Goal: Task Accomplishment & Management: Use online tool/utility

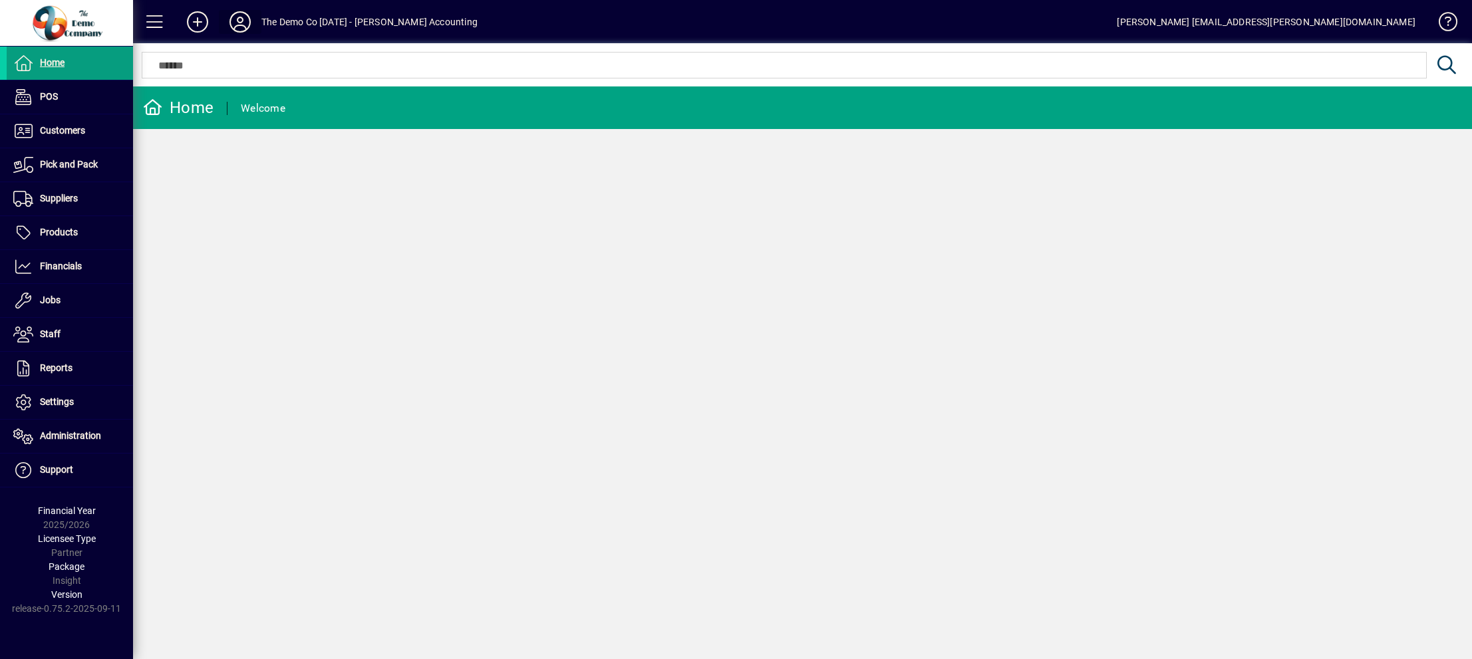
click at [233, 21] on icon at bounding box center [240, 21] width 27 height 21
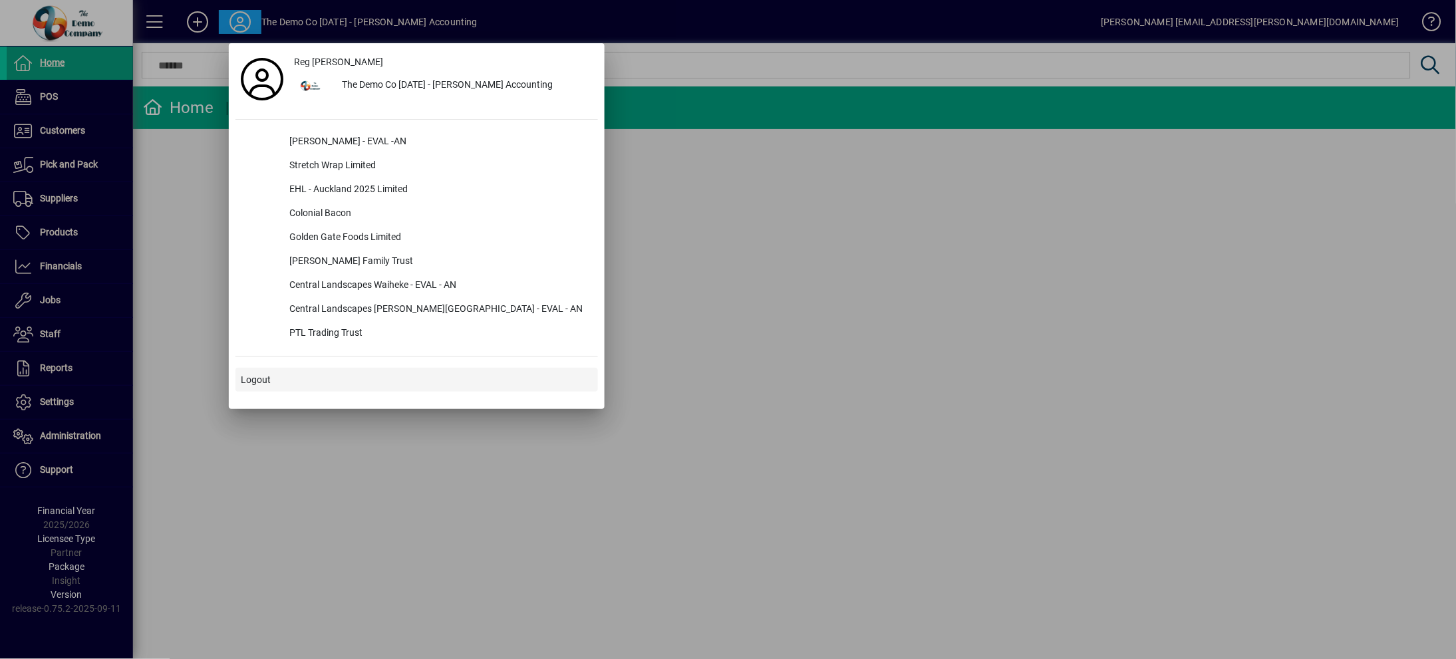
click at [261, 380] on span "Logout" at bounding box center [256, 380] width 30 height 14
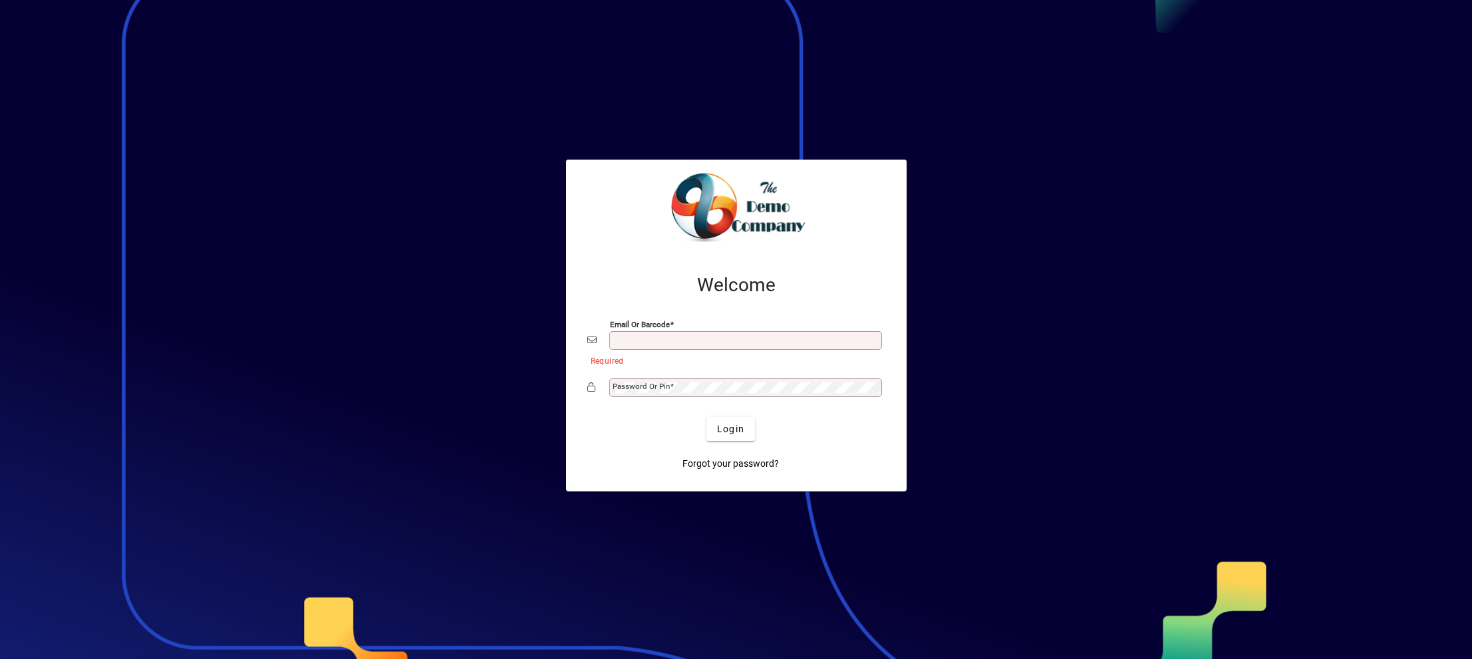
click at [668, 341] on input "Email or Barcode" at bounding box center [747, 340] width 269 height 11
type input "**********"
click at [736, 440] on span "submit" at bounding box center [730, 429] width 49 height 32
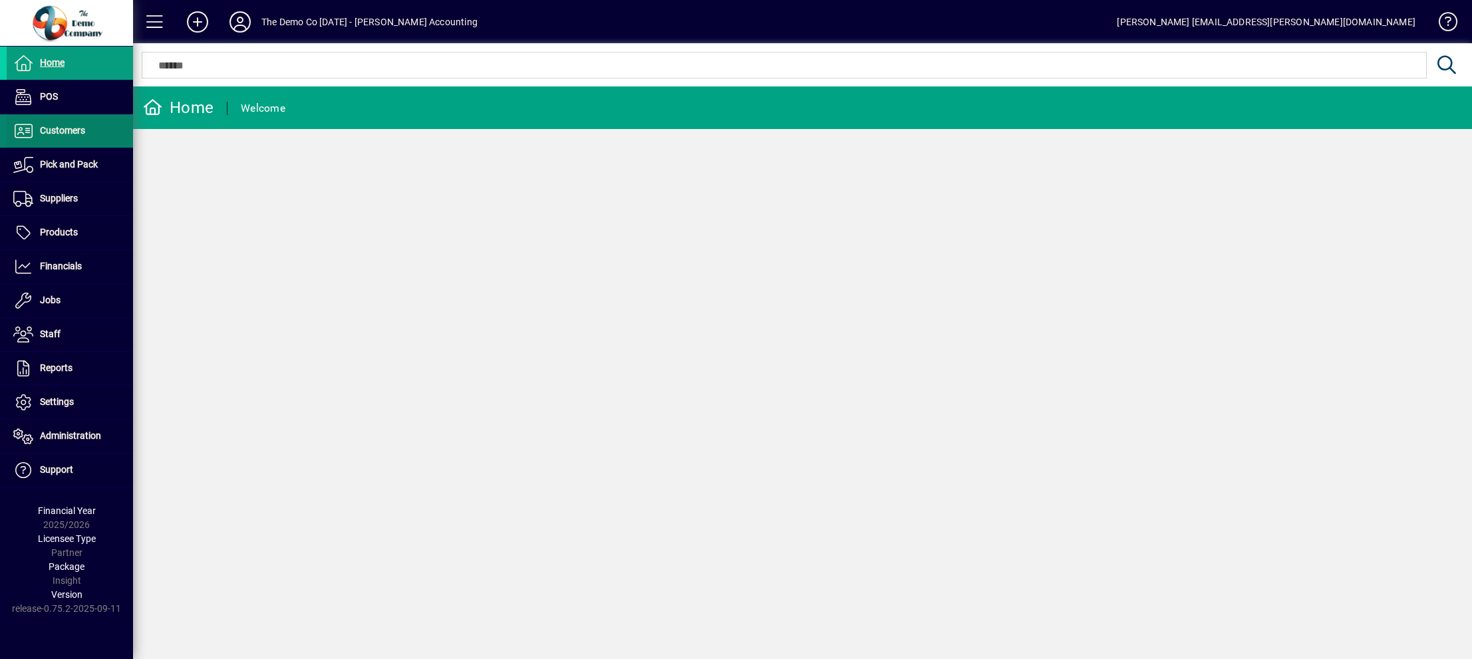
click at [63, 120] on span at bounding box center [70, 131] width 126 height 32
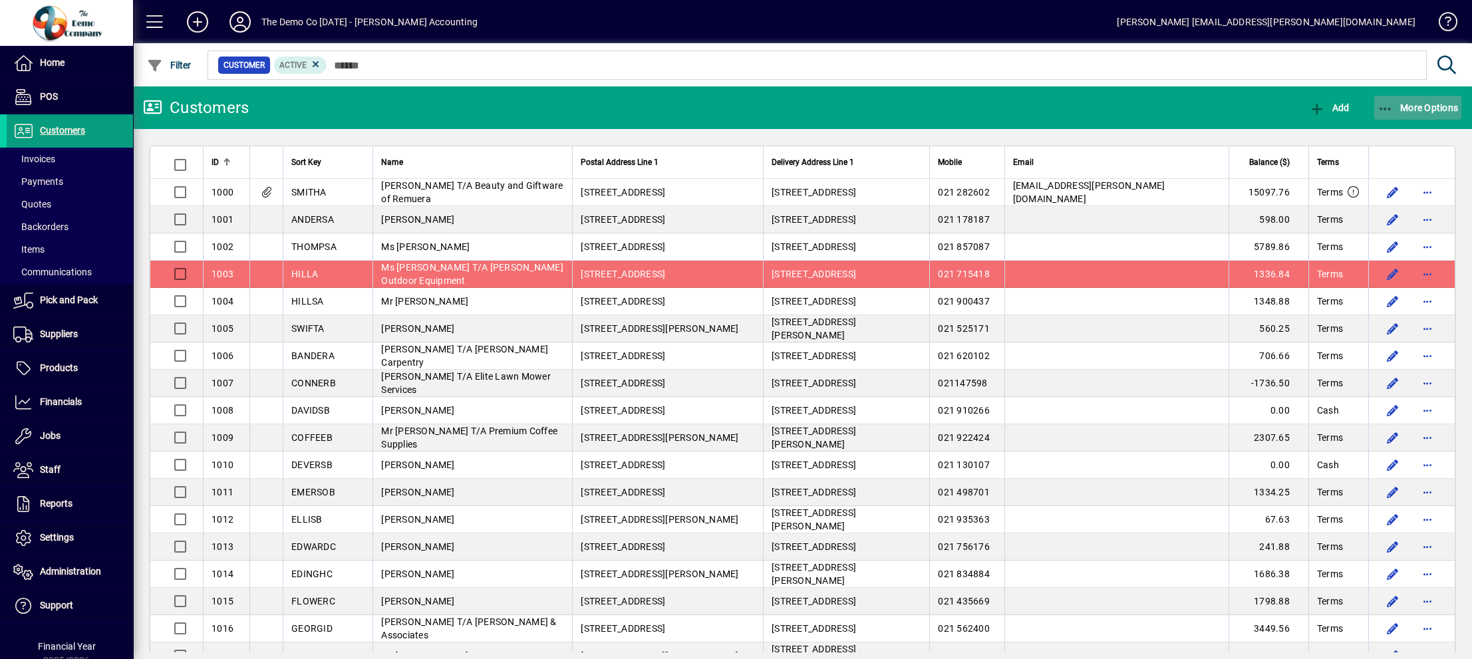
click at [1388, 115] on span "button" at bounding box center [1418, 108] width 88 height 32
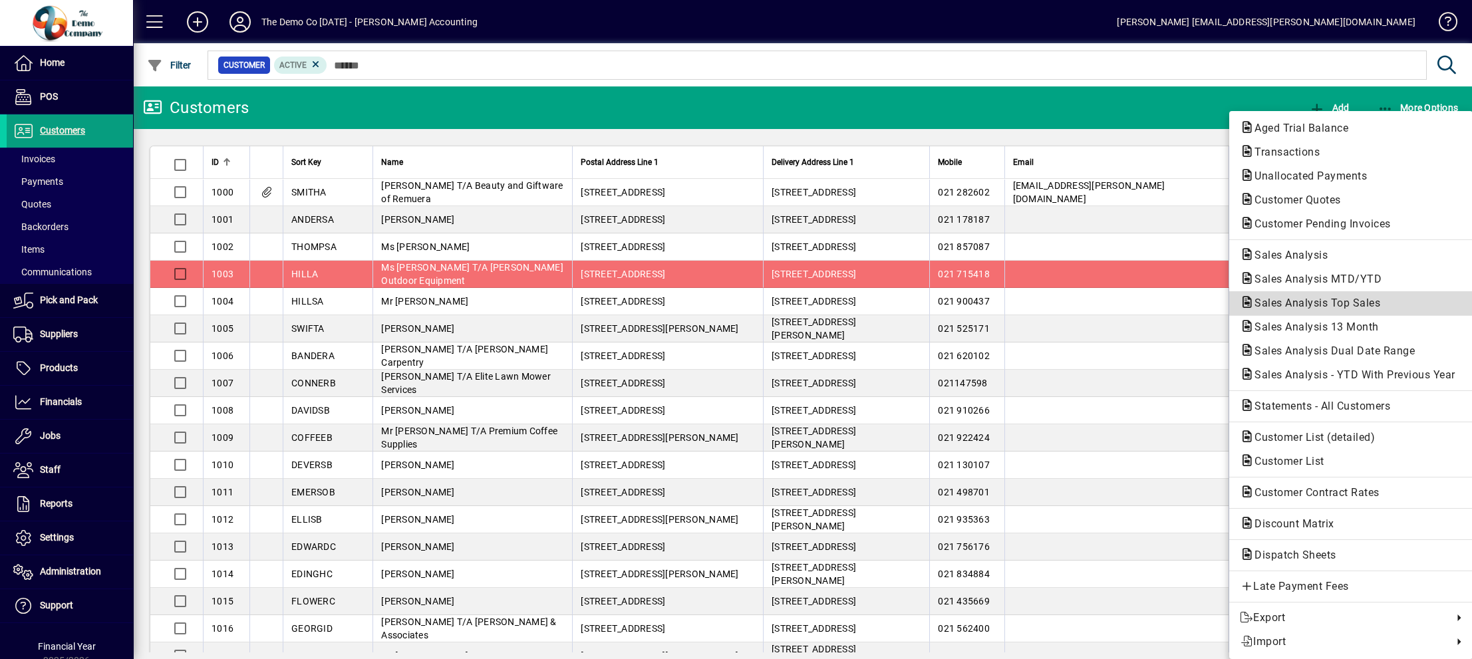
click at [1297, 302] on span "Sales Analysis Top Sales" at bounding box center [1313, 303] width 147 height 13
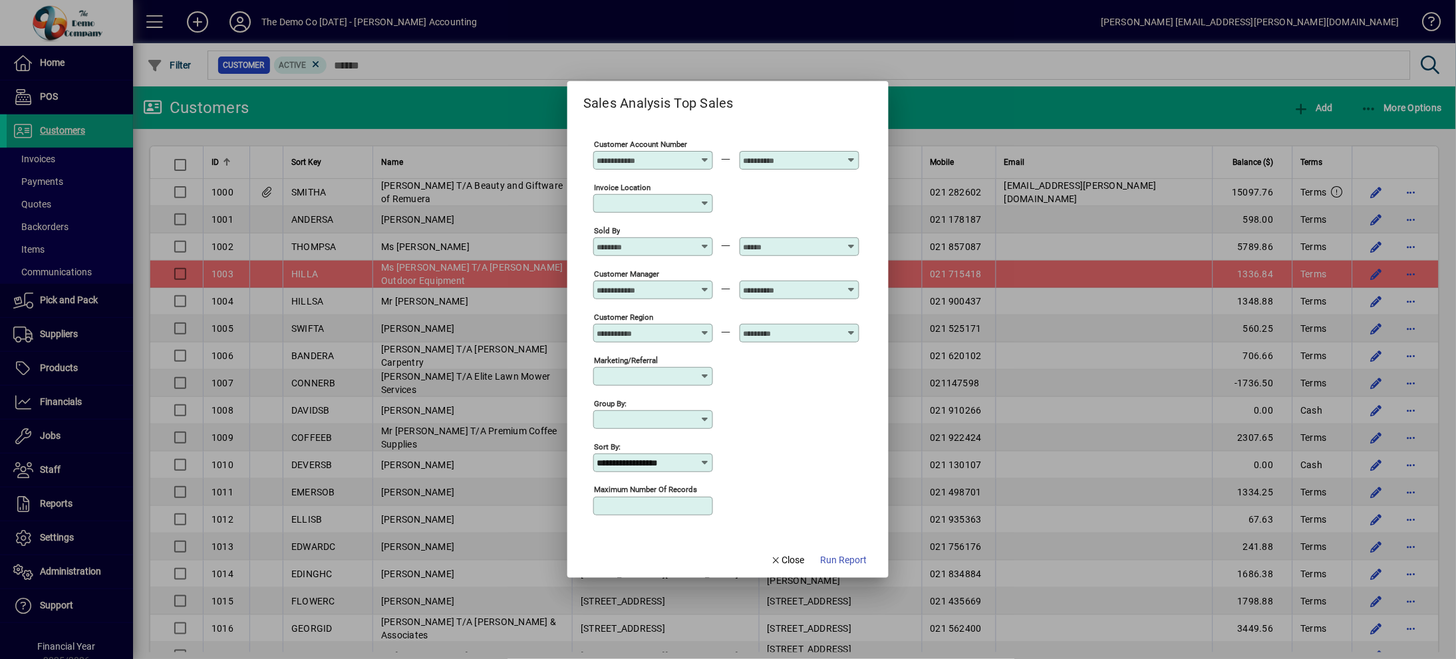
scroll to position [123, 0]
click at [700, 457] on icon at bounding box center [705, 461] width 11 height 11
click at [657, 513] on div "Month to Date Sales" at bounding box center [645, 515] width 88 height 14
type input "**********"
click at [643, 506] on input "Maximum number of records" at bounding box center [655, 505] width 116 height 11
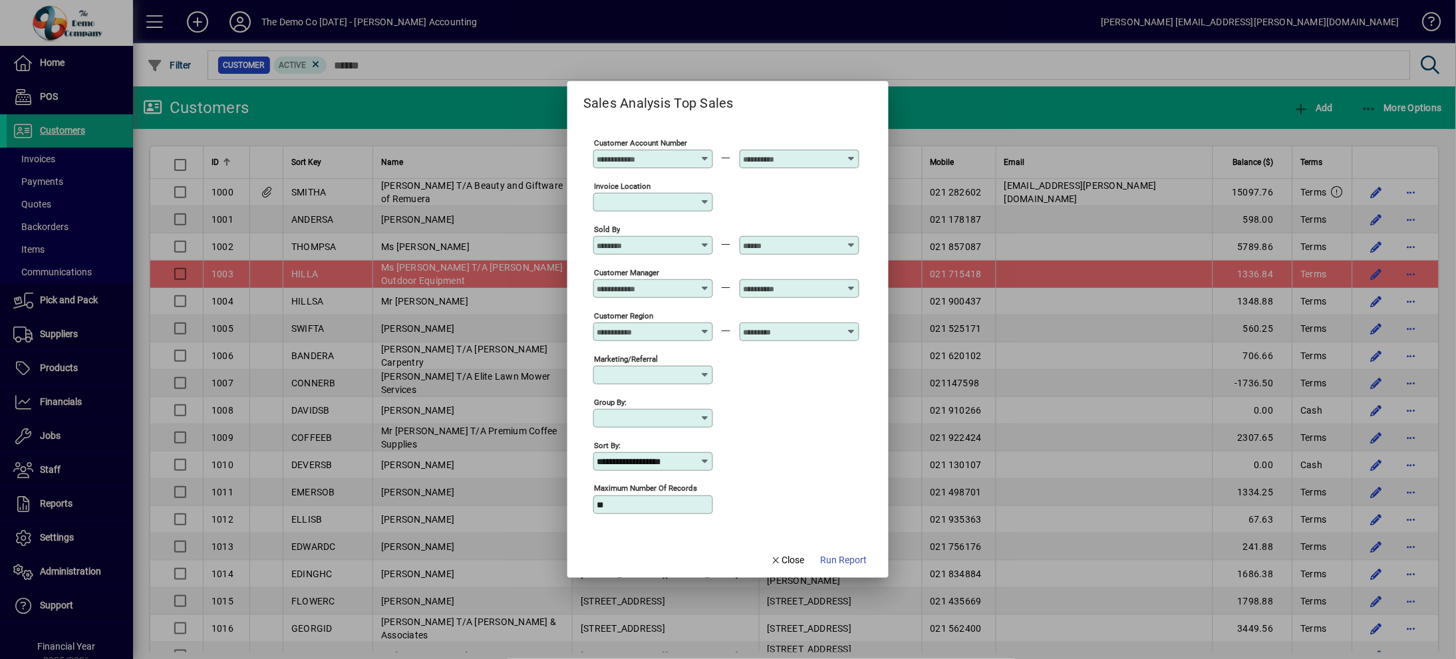
type input "**"
click at [838, 558] on span "Run Report" at bounding box center [844, 560] width 47 height 14
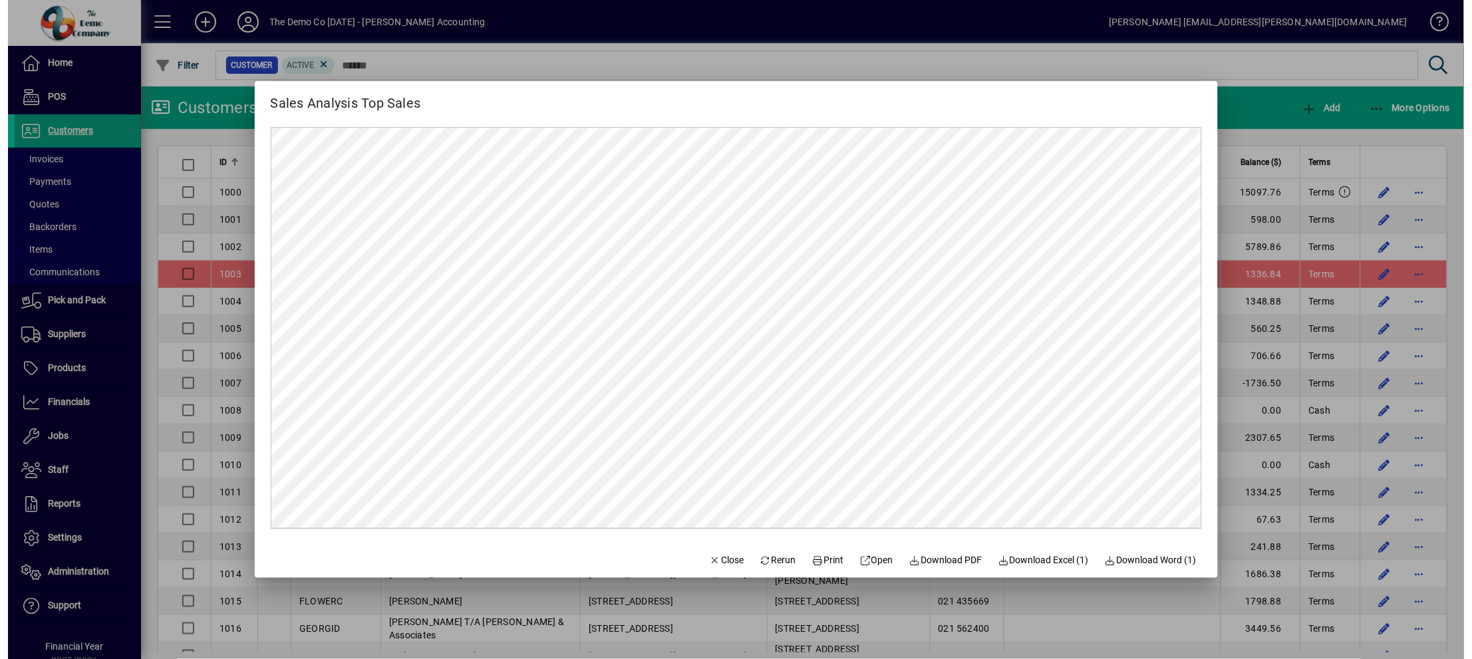
scroll to position [0, 0]
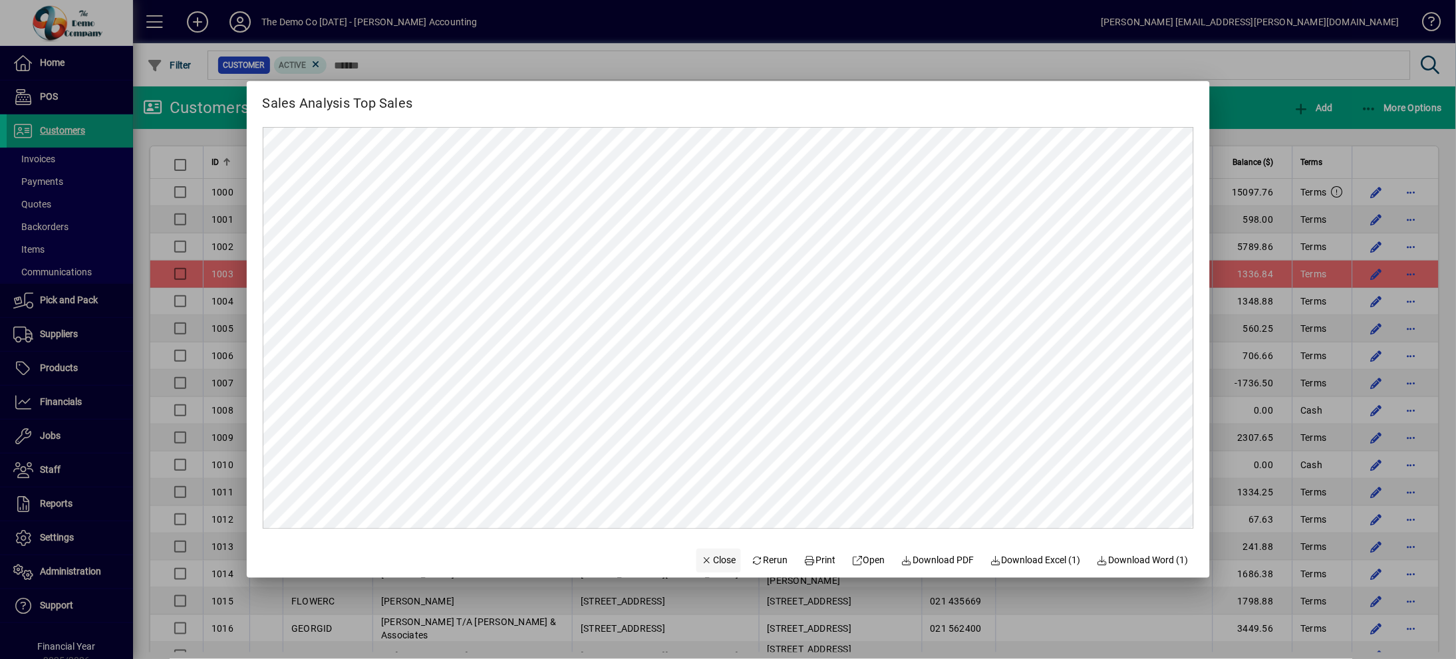
click at [707, 554] on span "Close" at bounding box center [719, 560] width 35 height 14
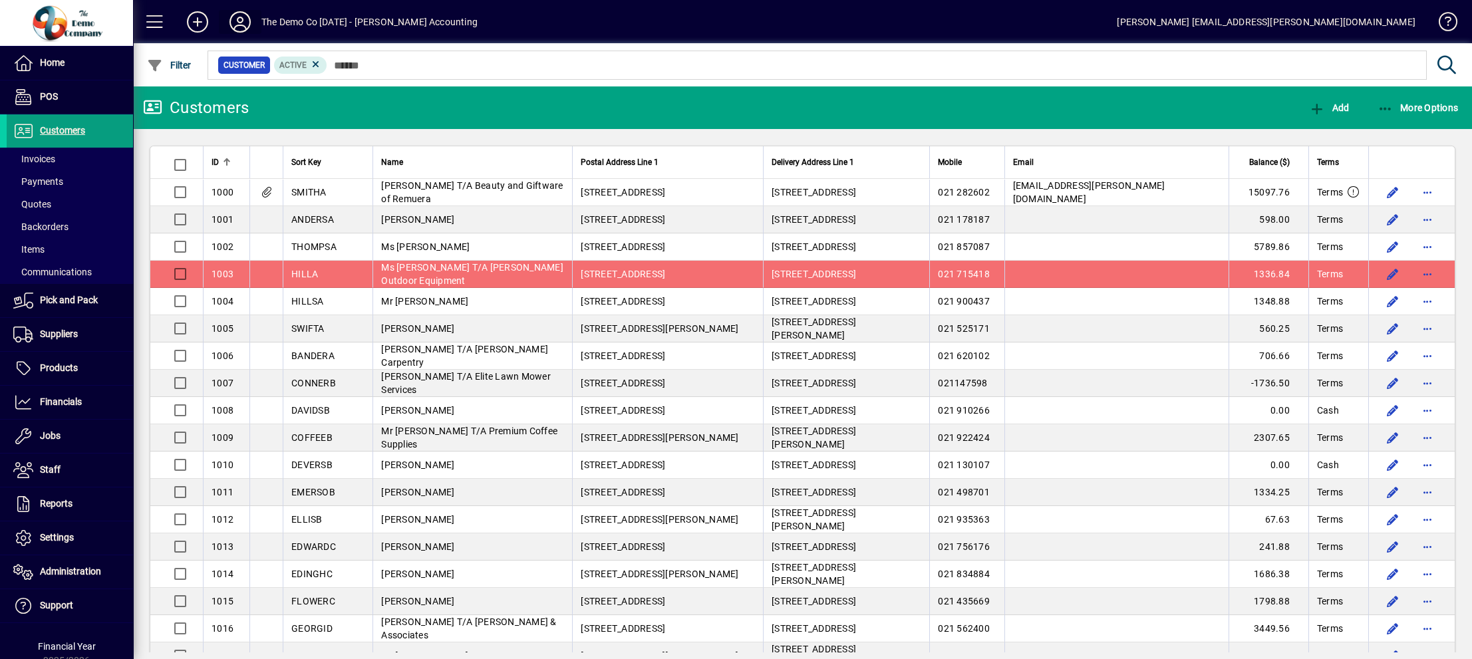
click at [234, 14] on icon at bounding box center [240, 21] width 27 height 21
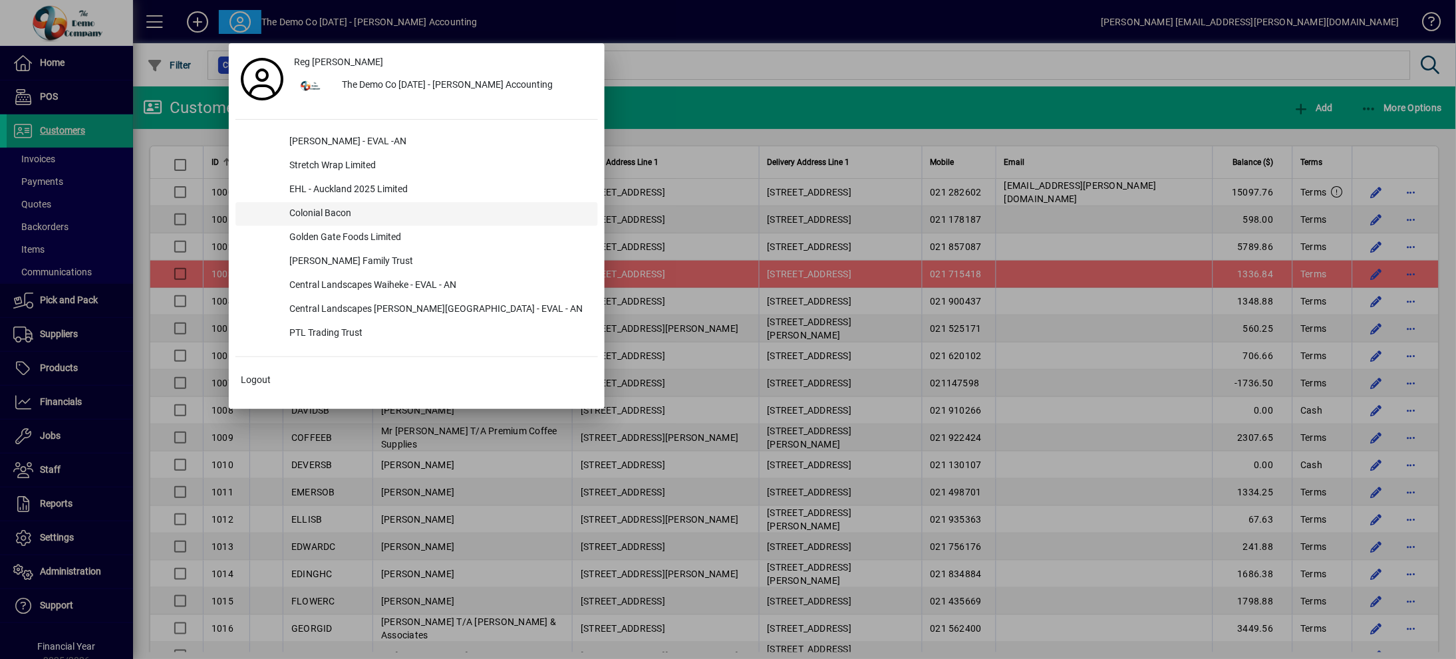
click at [311, 216] on div "Colonial Bacon" at bounding box center [438, 214] width 319 height 24
